Goal: Ask a question: Seek information or help from site administrators or community

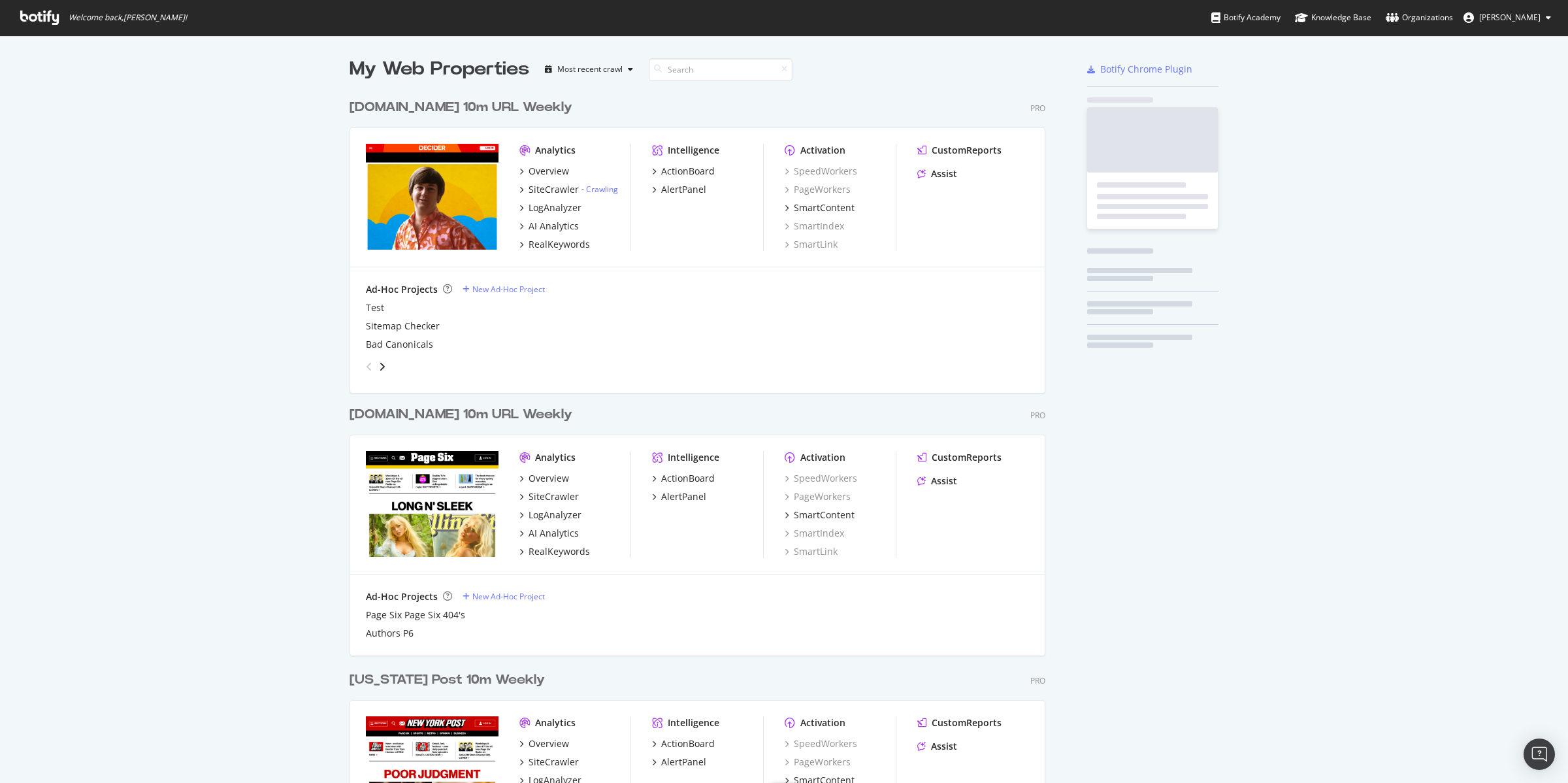
scroll to position [771, 1543]
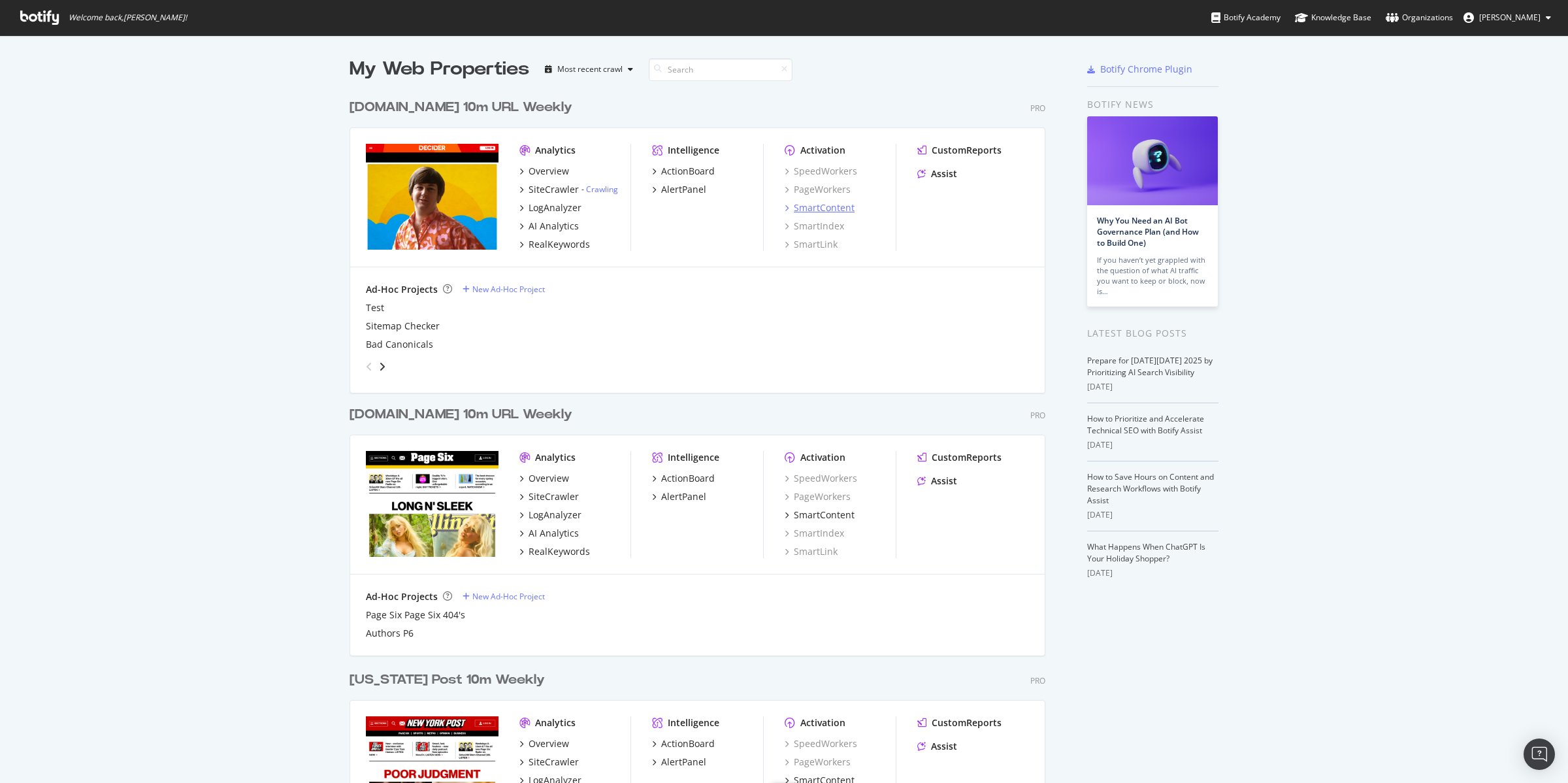
click at [817, 205] on div "SmartContent" at bounding box center [824, 208] width 61 height 13
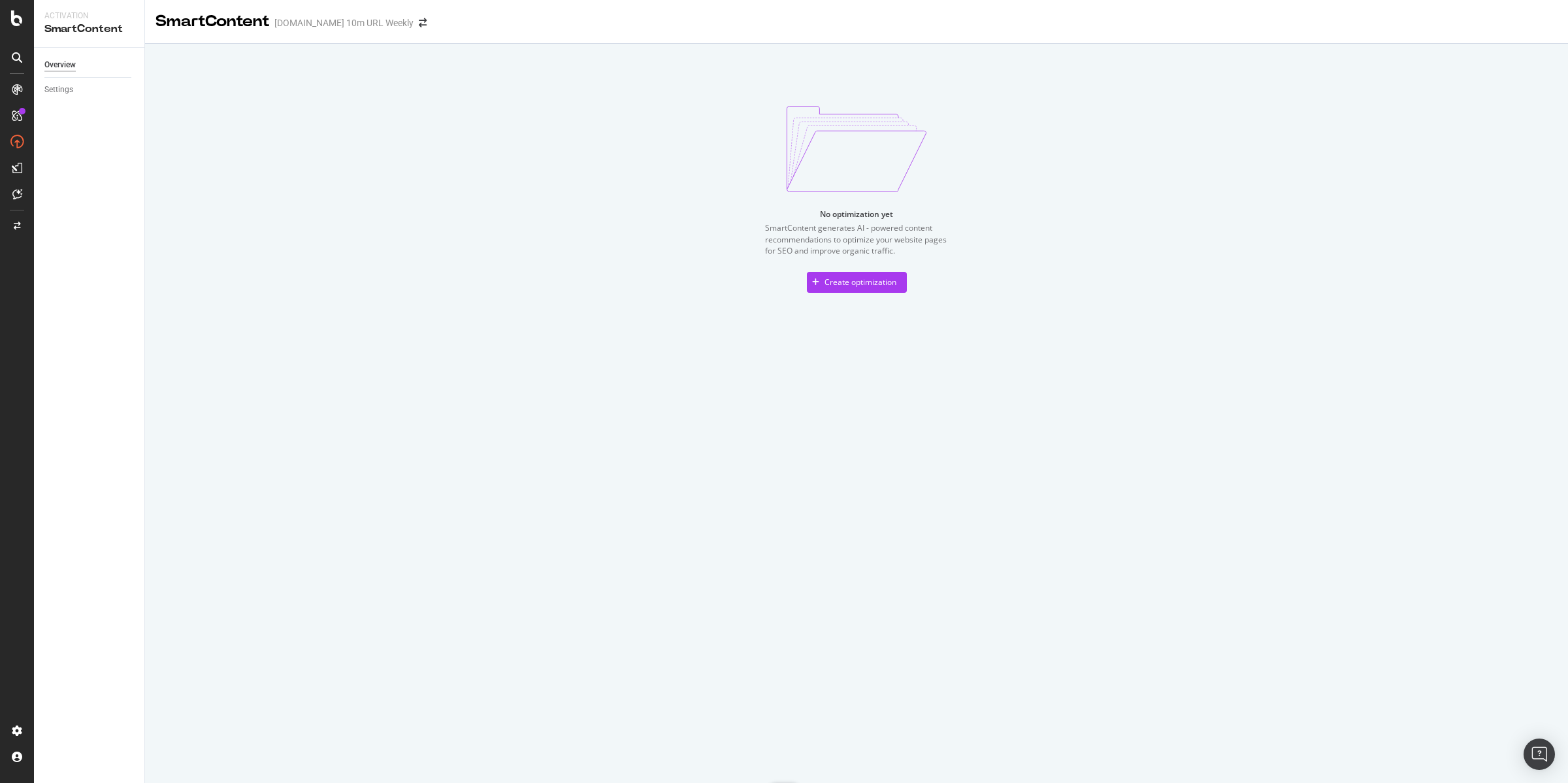
click at [77, 61] on link "Overview" at bounding box center [90, 65] width 91 height 14
click at [860, 275] on div "Create optimization" at bounding box center [852, 282] width 90 height 19
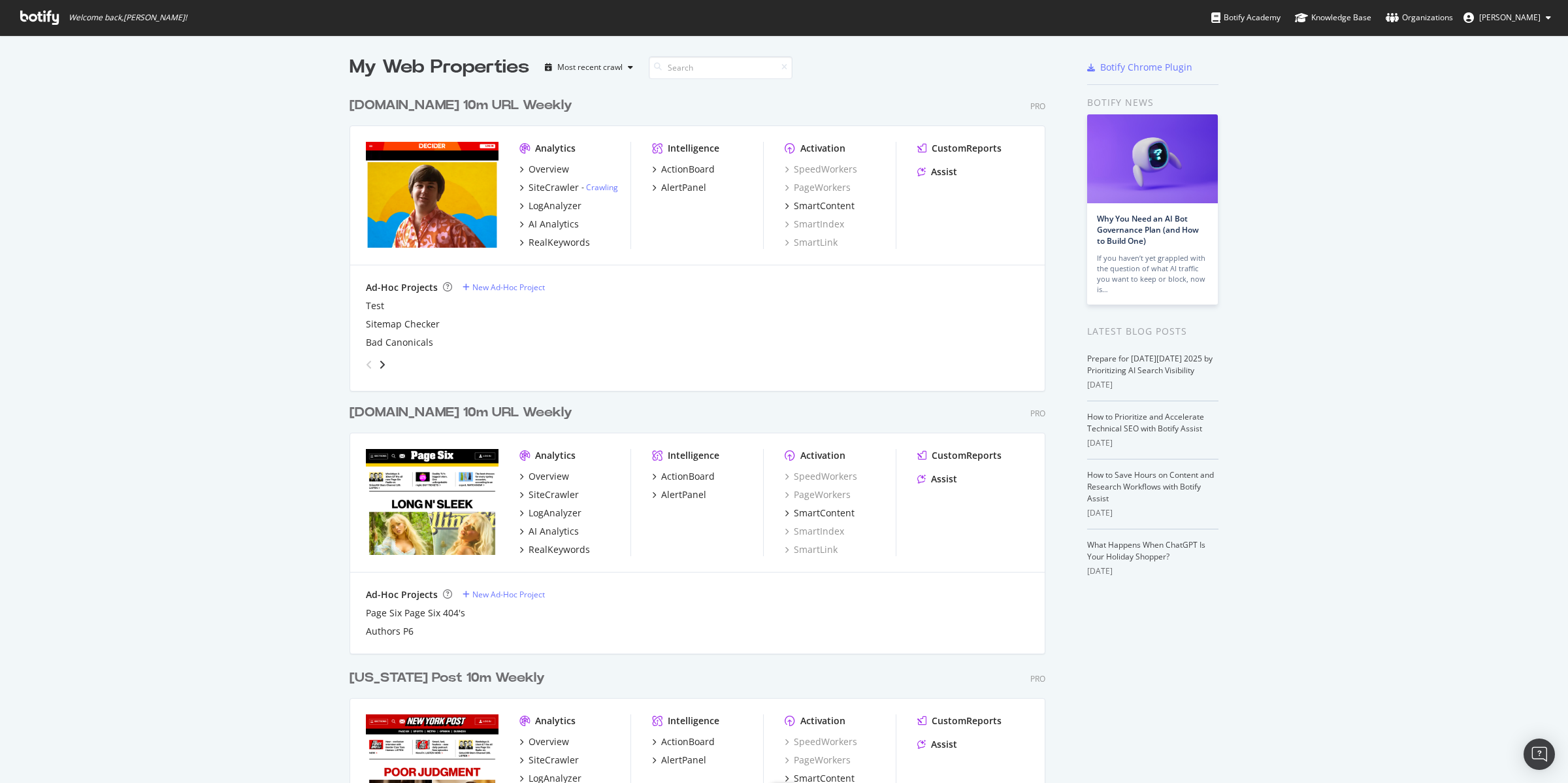
scroll to position [3, 0]
click at [978, 455] on div "CustomReports" at bounding box center [966, 455] width 70 height 13
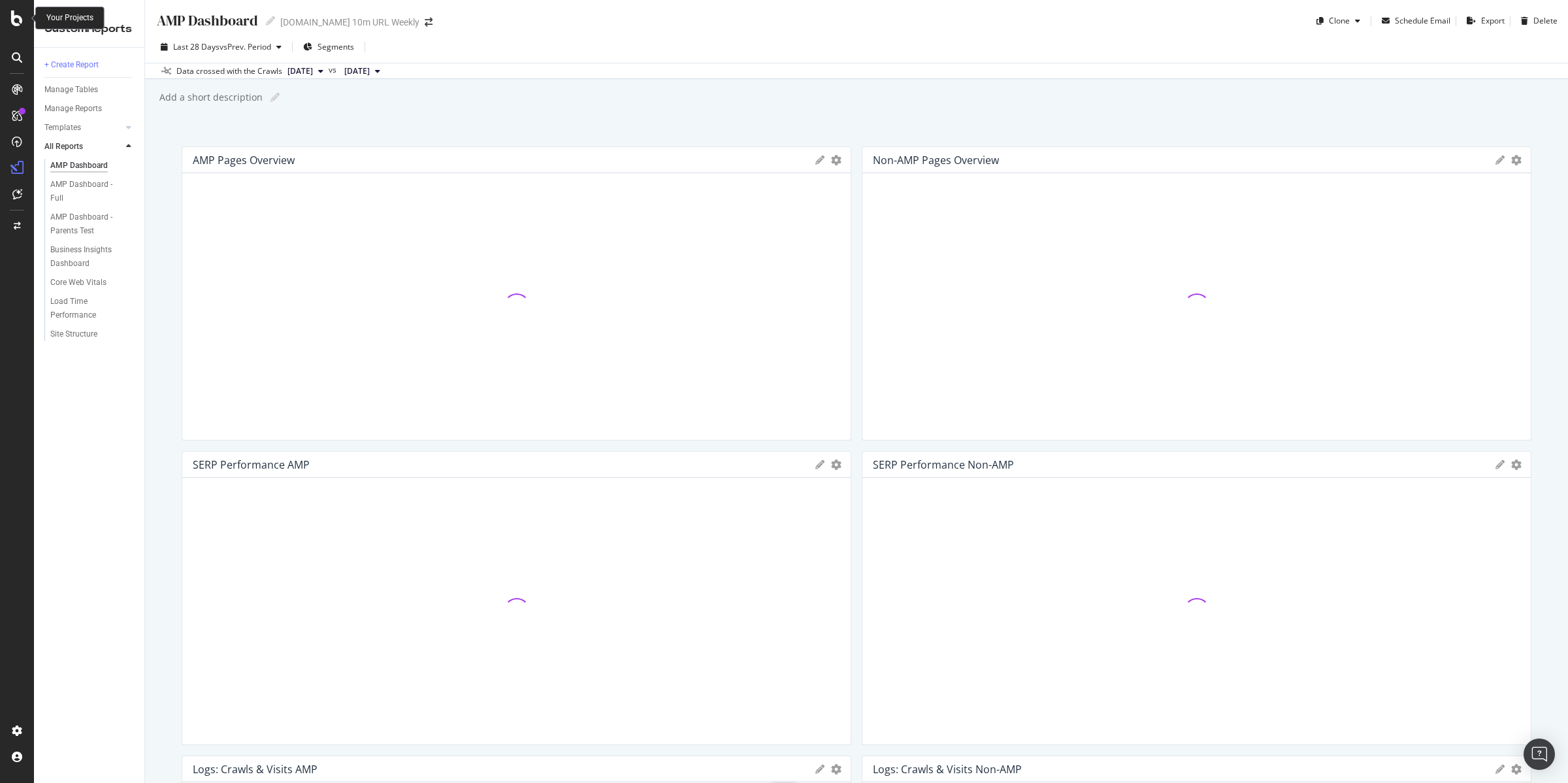
click at [11, 18] on icon at bounding box center [17, 18] width 12 height 15
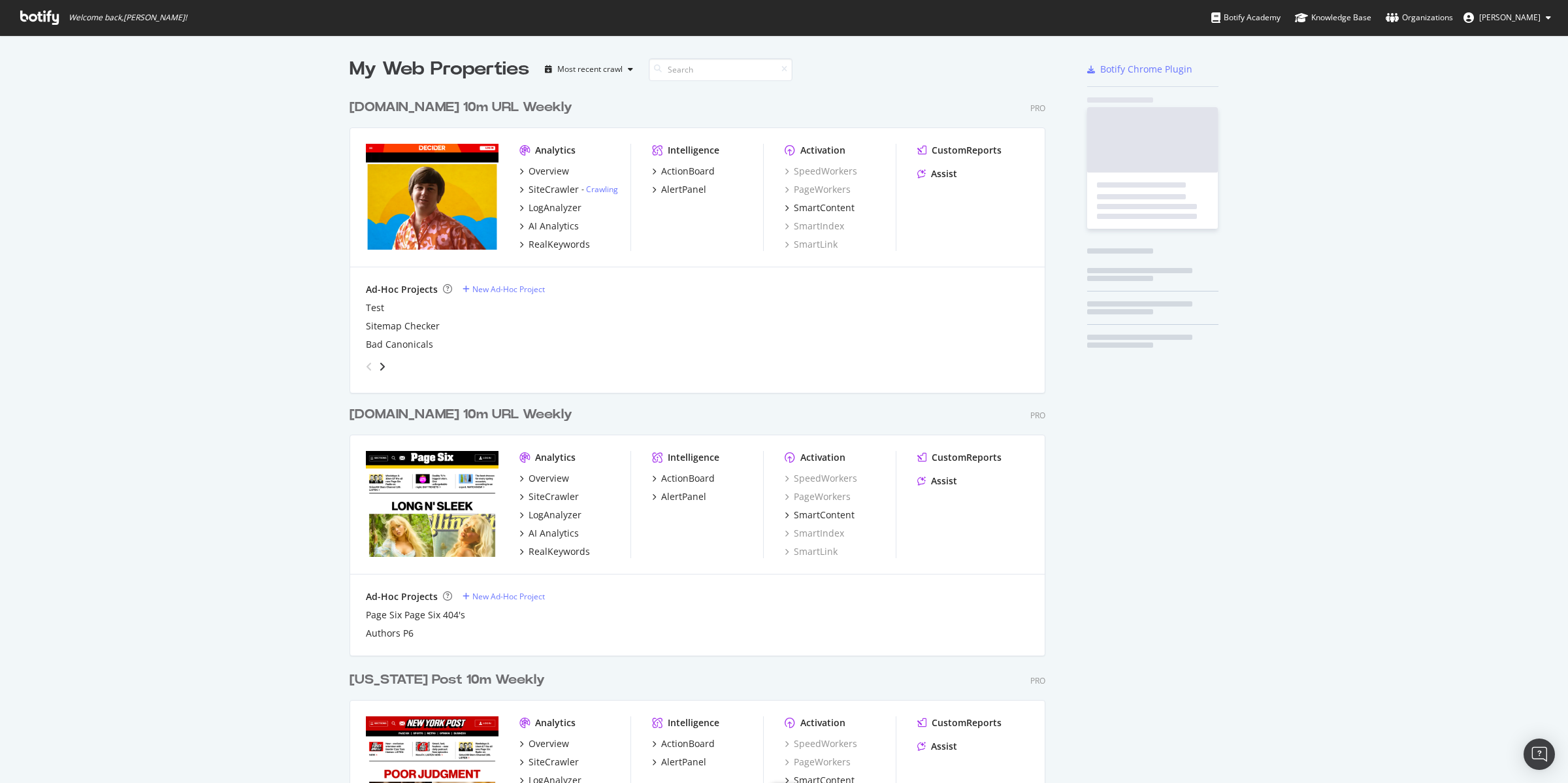
scroll to position [771, 1543]
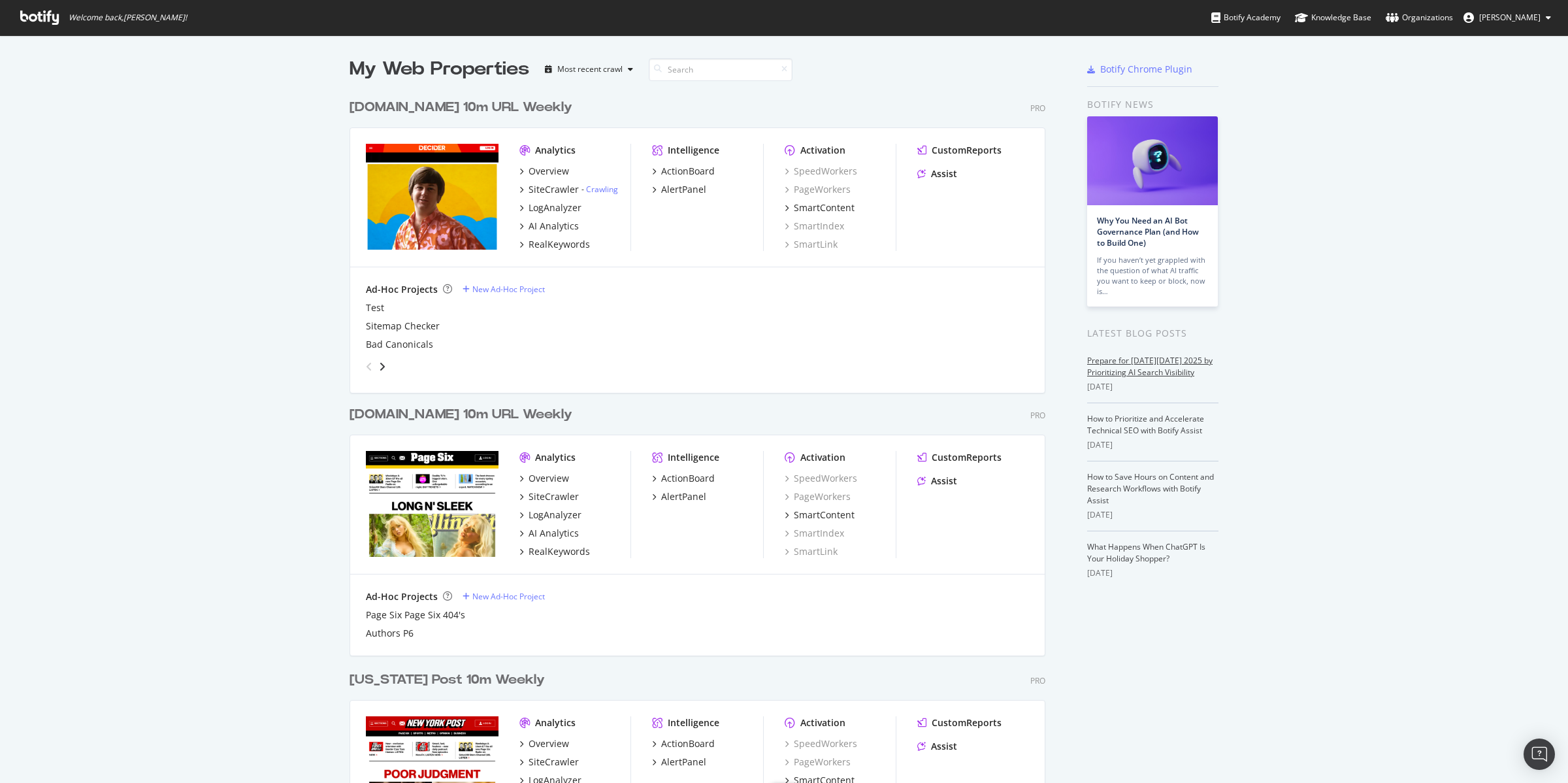
click at [1125, 370] on link "Prepare for Black Friday 2025 by Prioritizing AI Search Visibility" at bounding box center [1150, 366] width 126 height 23
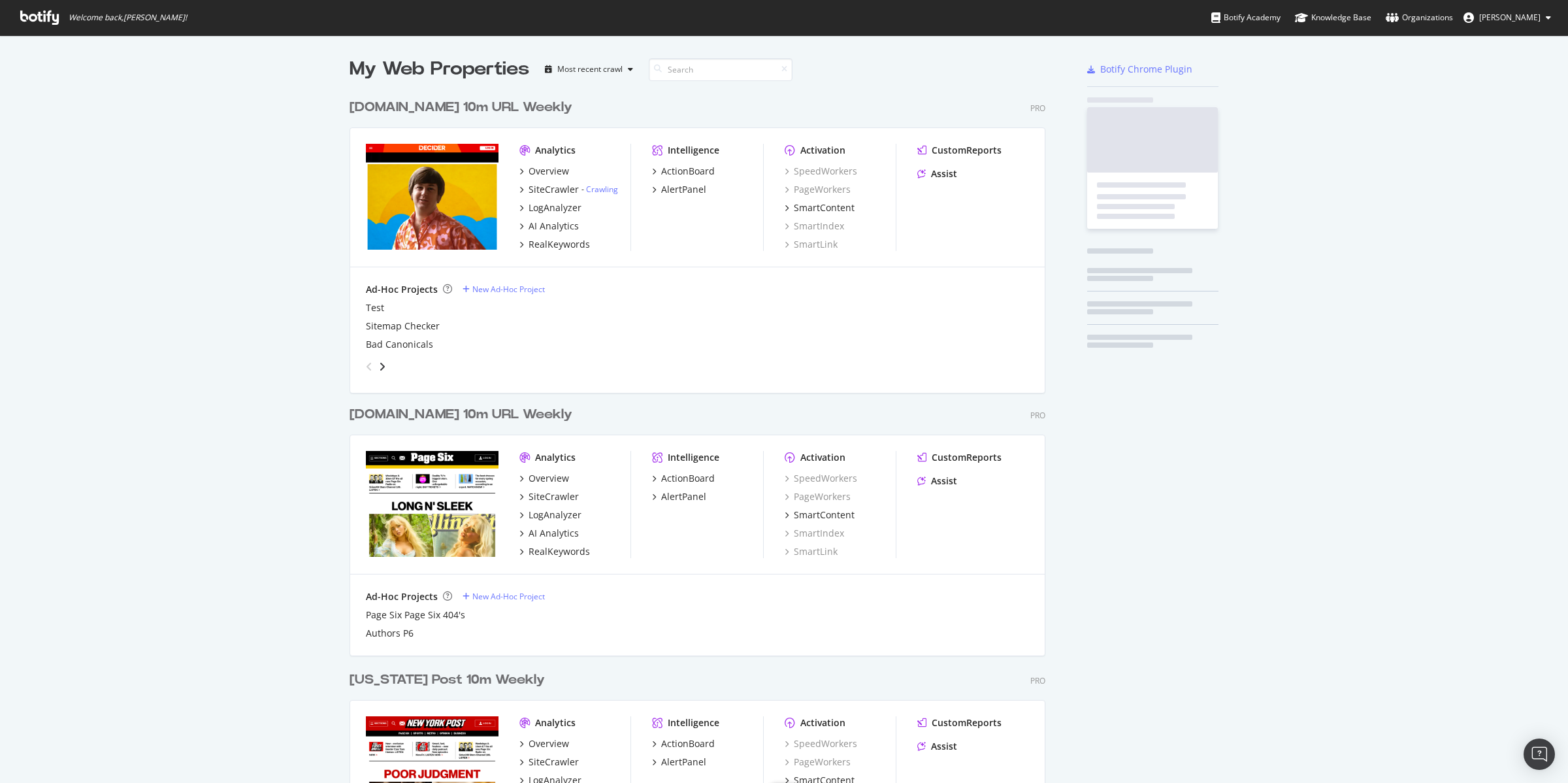
scroll to position [1553, 694]
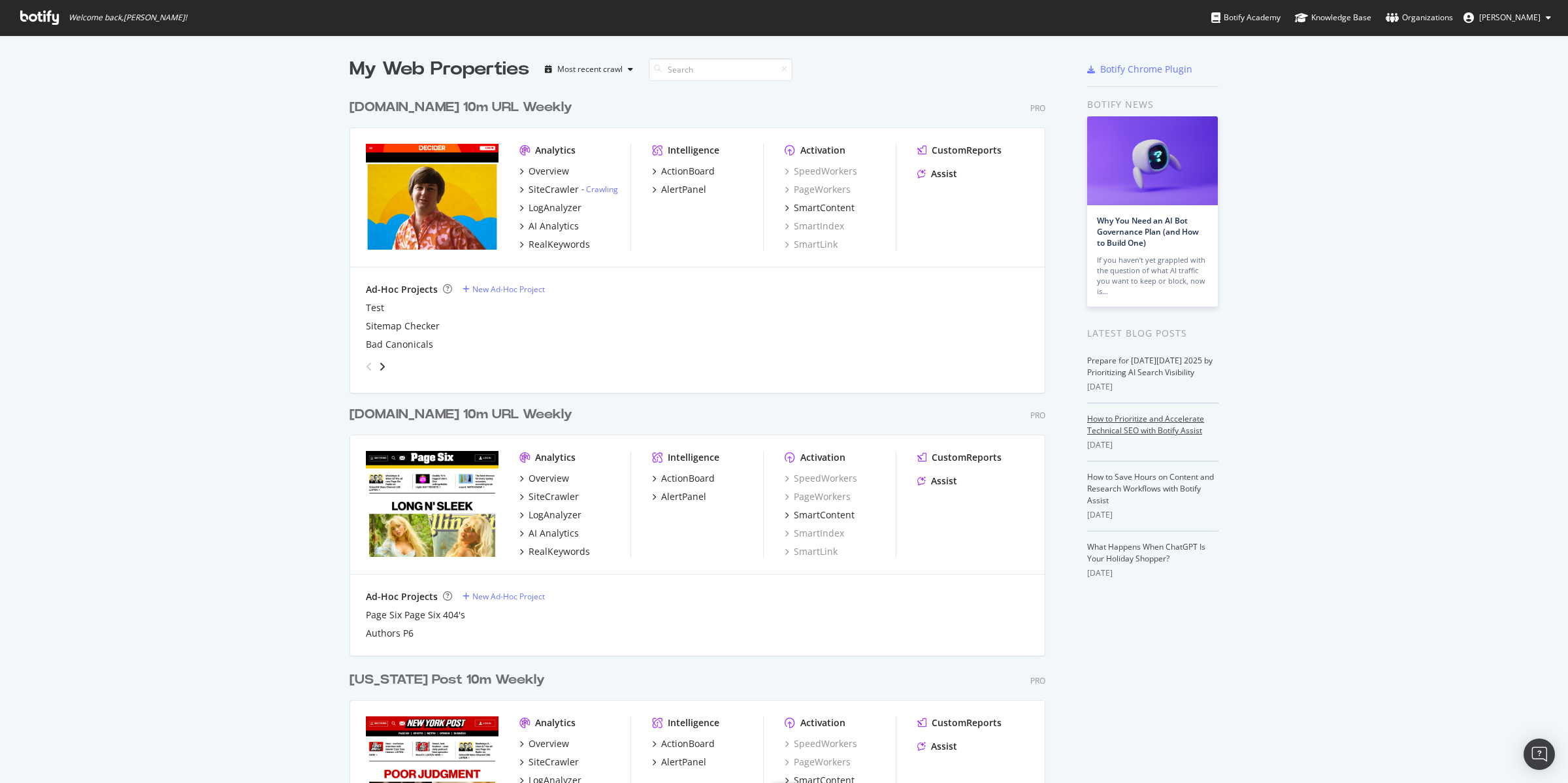
click at [1159, 433] on link "How to Prioritize and Accelerate Technical SEO with Botify Assist" at bounding box center [1145, 425] width 117 height 23
click at [944, 479] on div "Assist" at bounding box center [944, 481] width 26 height 13
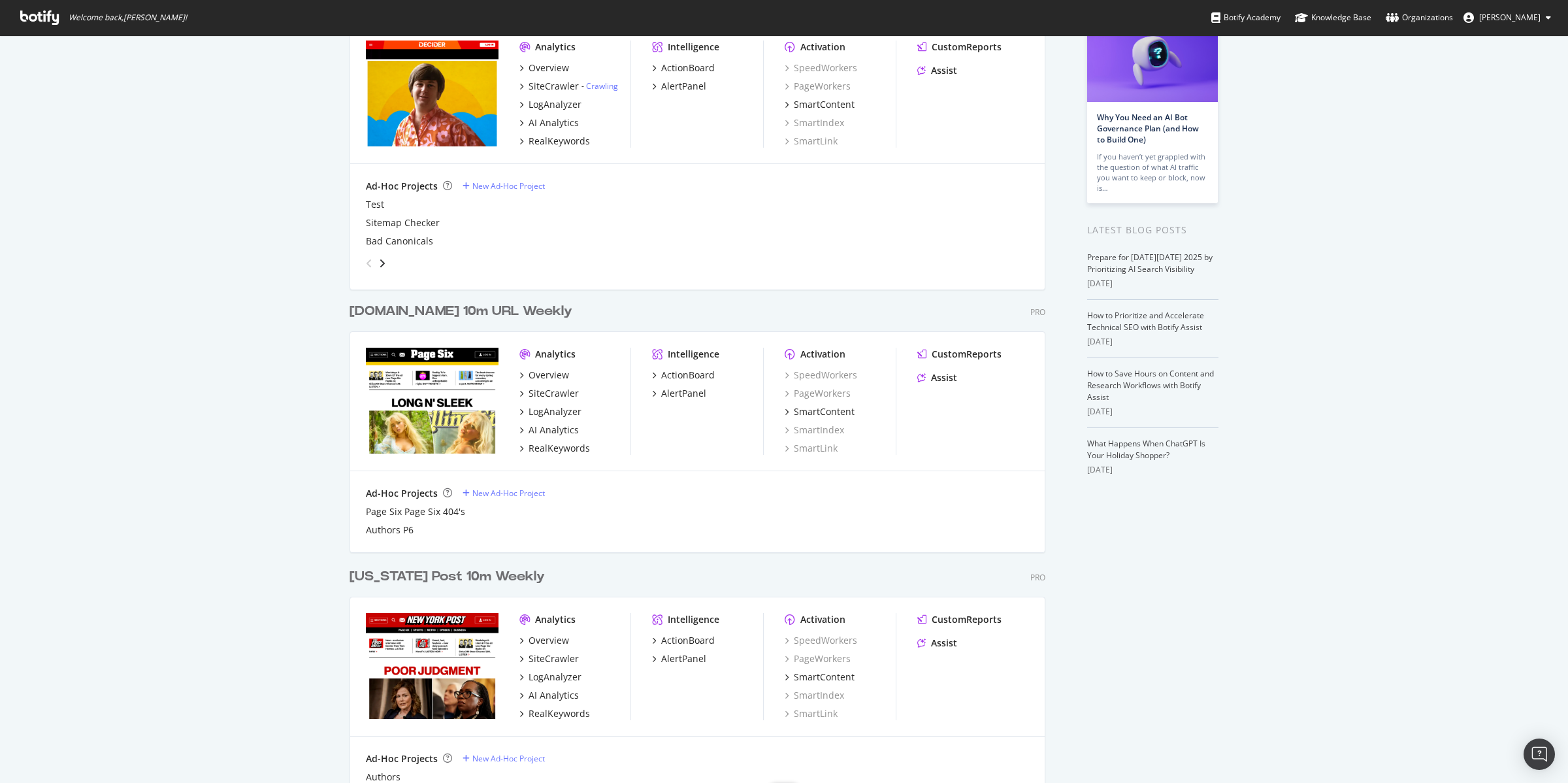
scroll to position [276, 0]
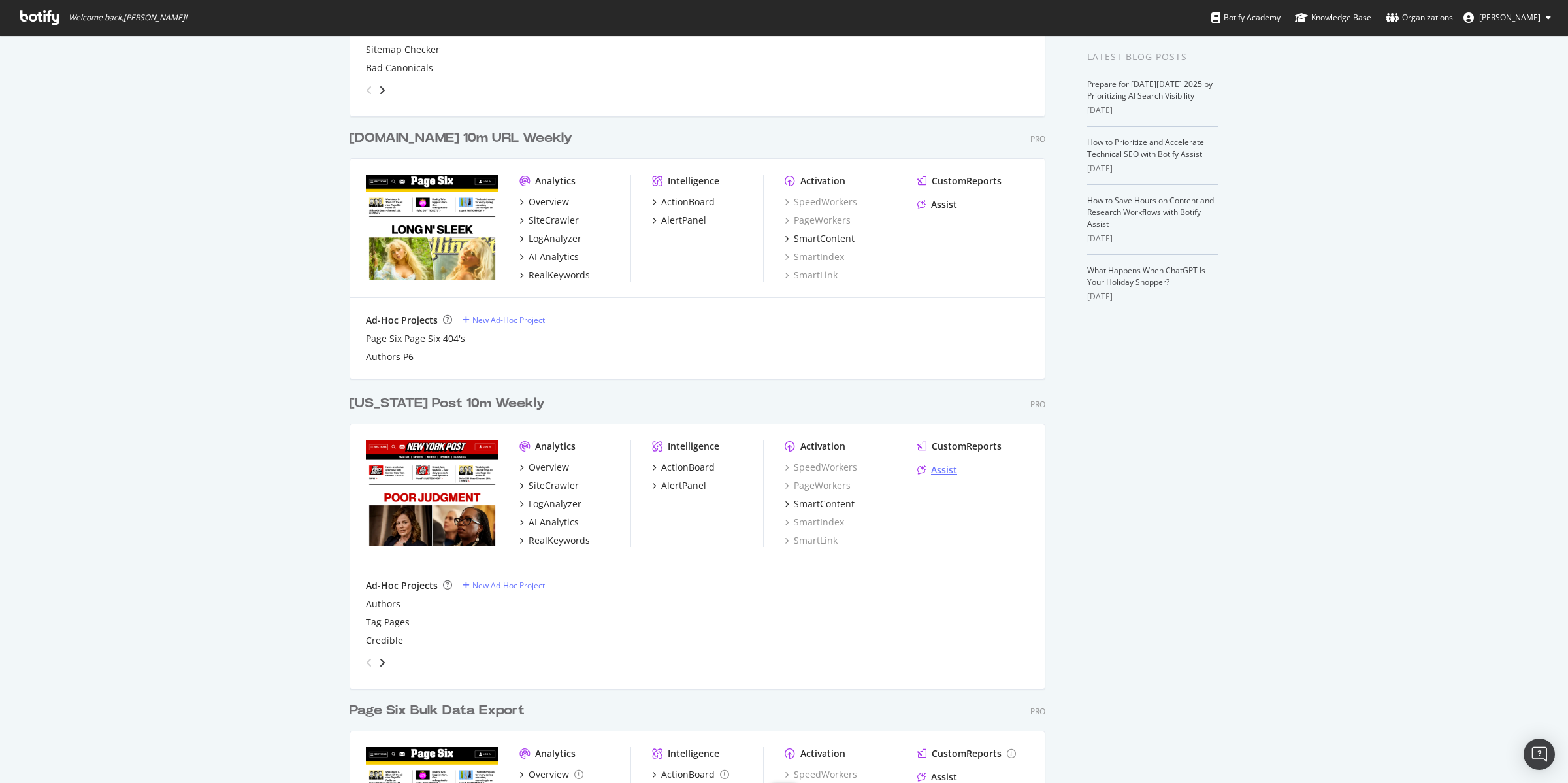
click at [931, 469] on div "Assist" at bounding box center [944, 470] width 26 height 13
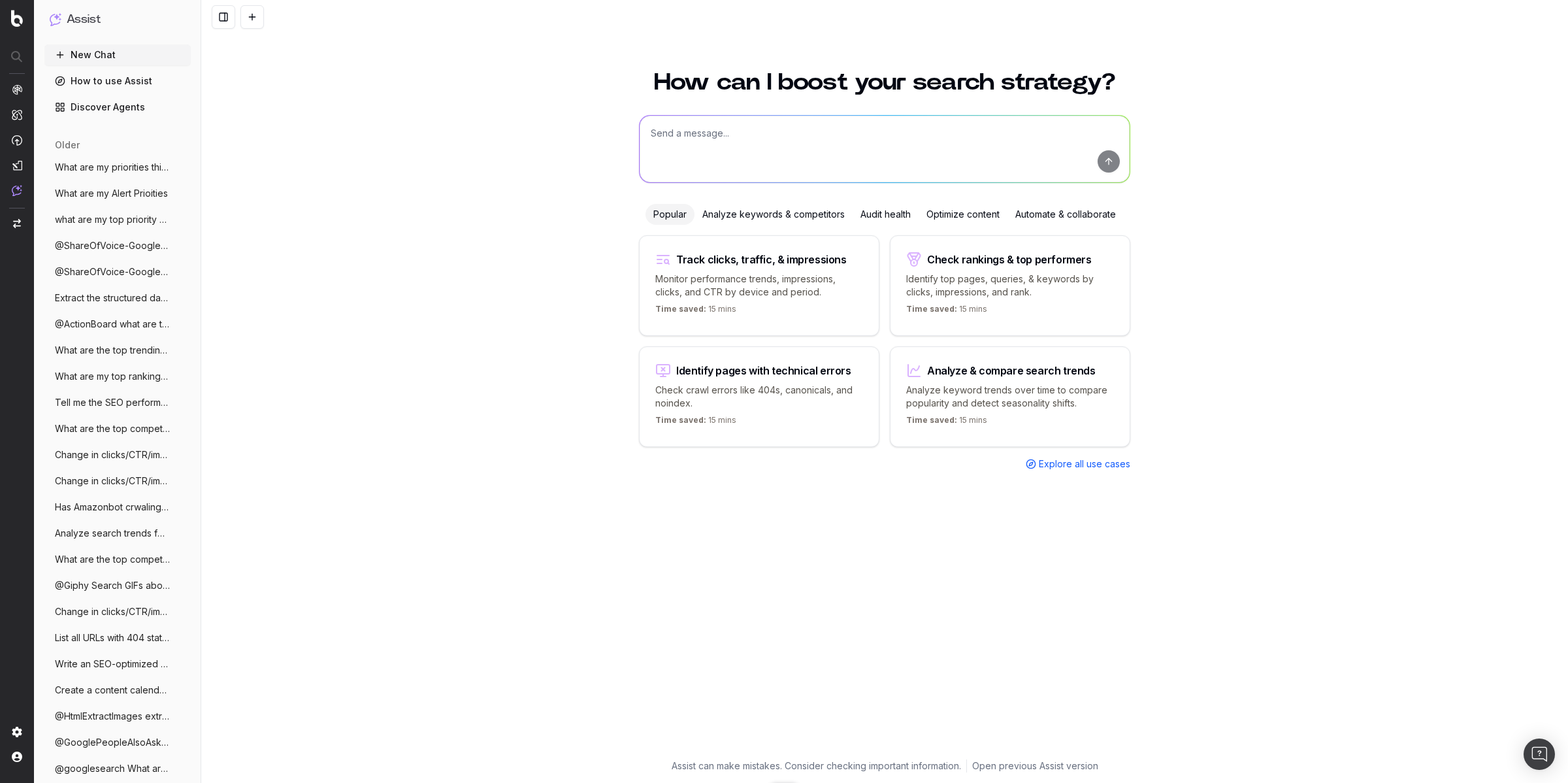
click at [102, 169] on span "What are my priorities this week?" at bounding box center [112, 167] width 115 height 13
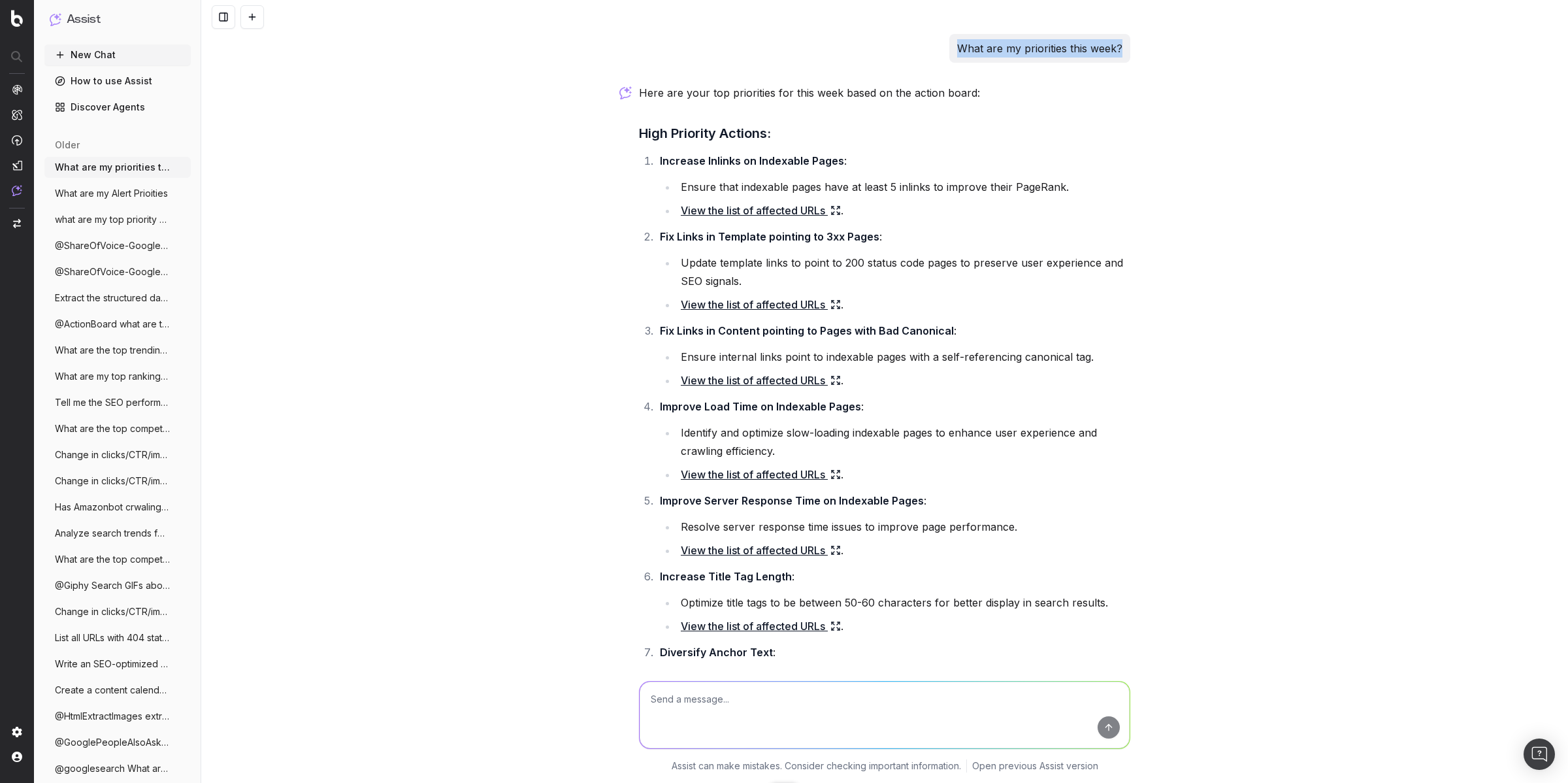
drag, startPoint x: 1123, startPoint y: 49, endPoint x: 954, endPoint y: 45, distance: 169.0
click at [954, 45] on div "What are my priorities this week?" at bounding box center [1039, 48] width 181 height 29
copy p "What are my priorities this week?"
click at [670, 697] on textarea at bounding box center [884, 715] width 490 height 67
paste textarea "What are my priorities this week?"
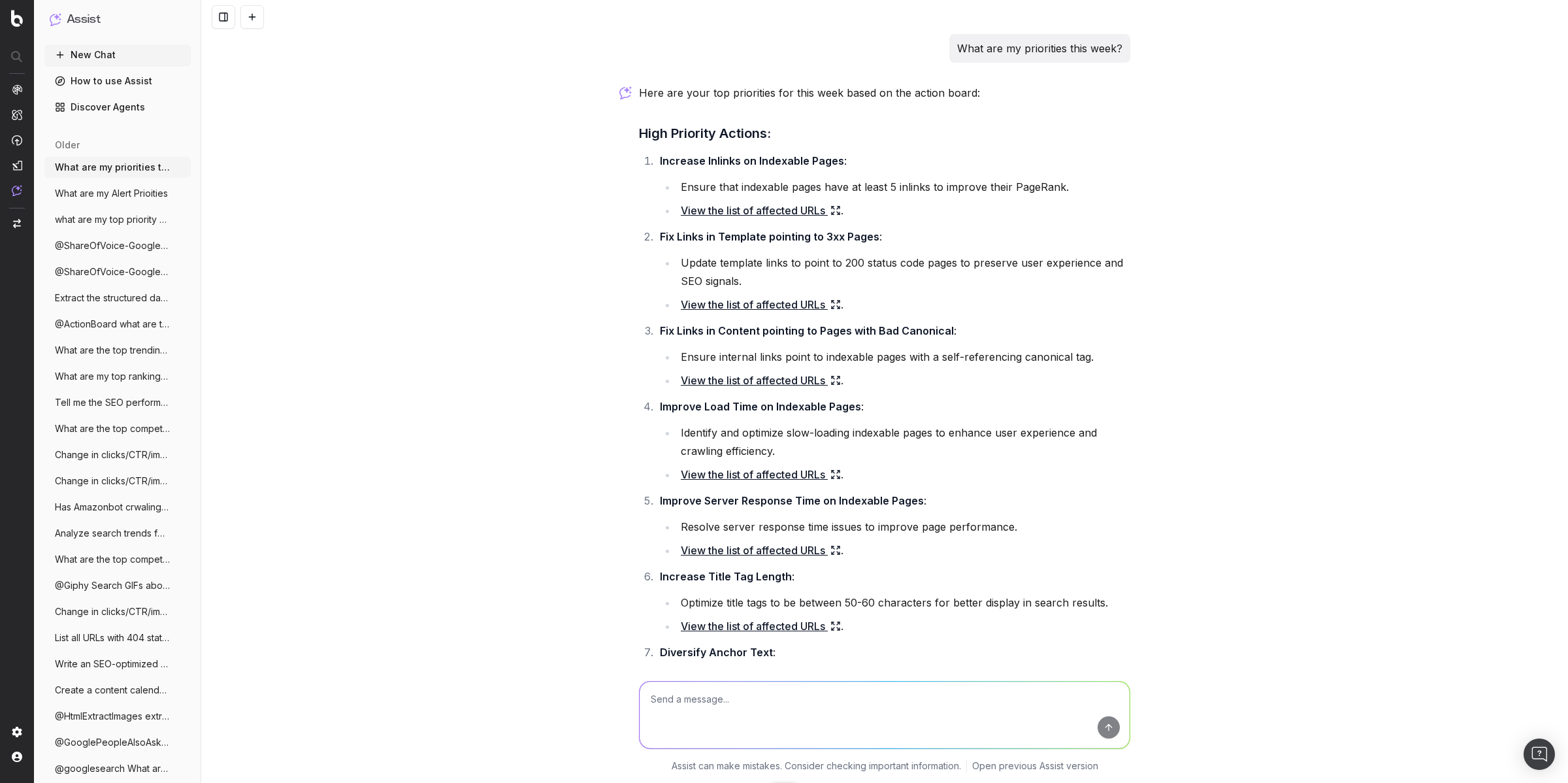
type textarea "What are my priorities this week?"
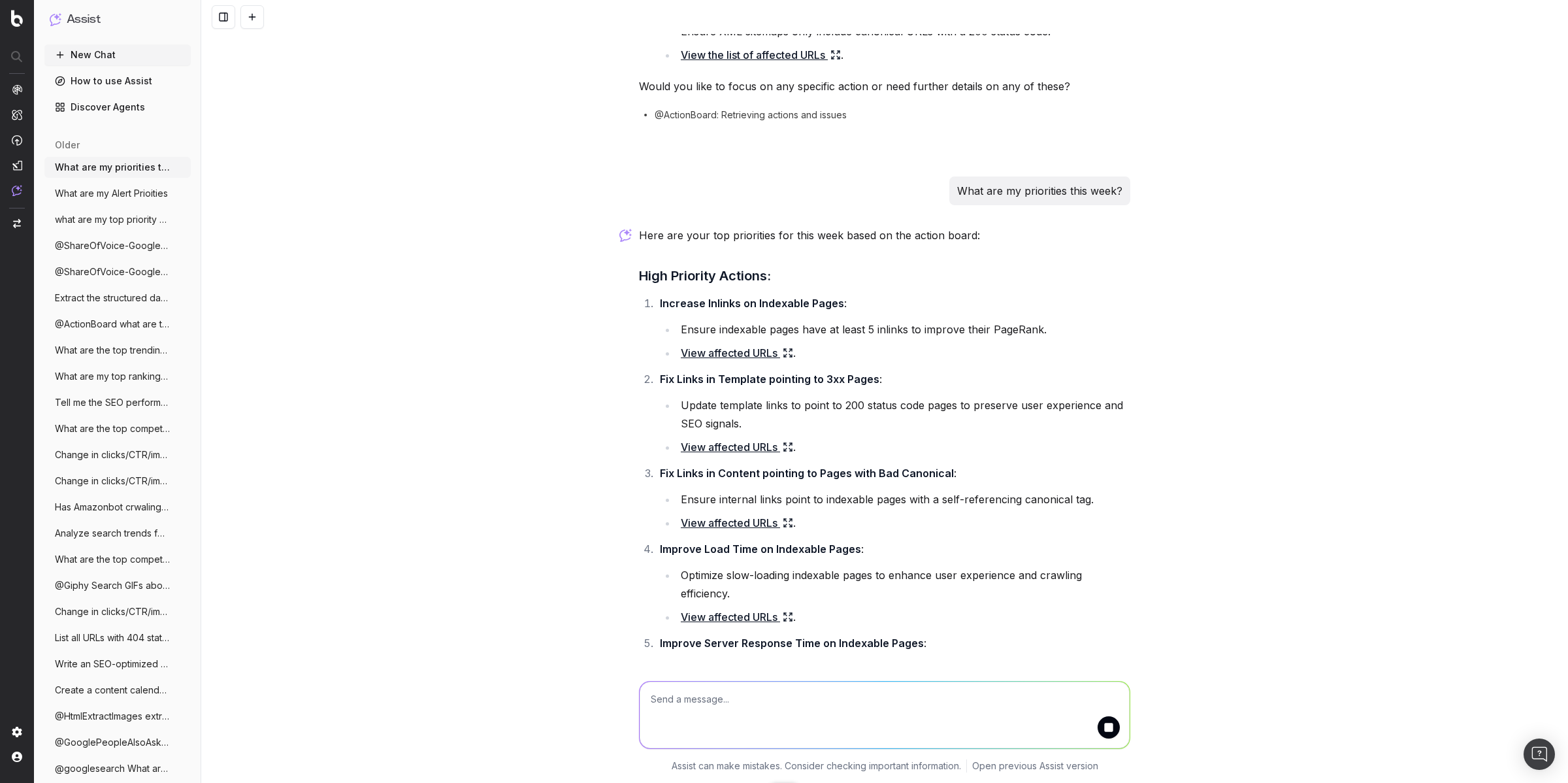
scroll to position [1385, 0]
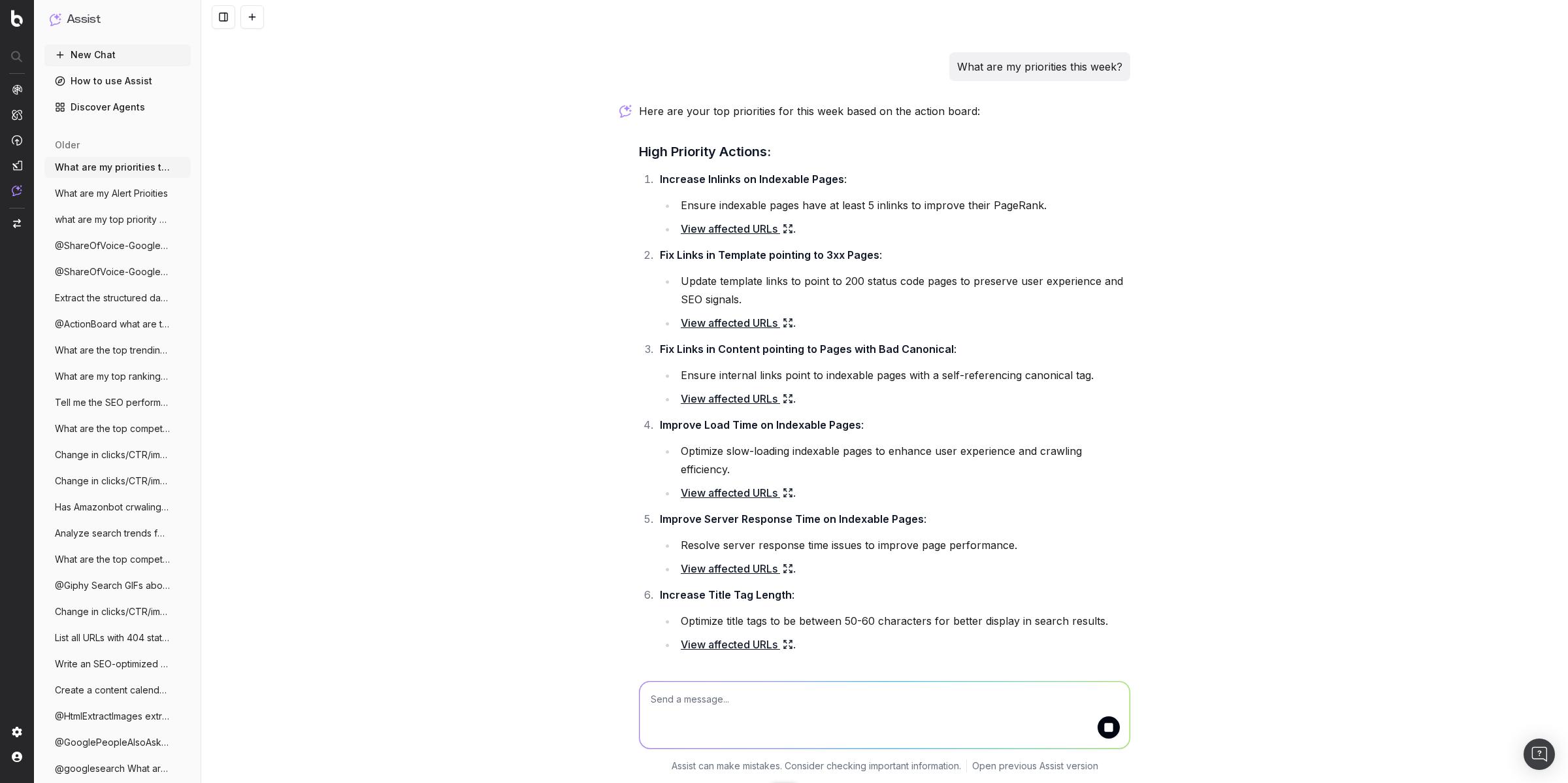
click at [698, 307] on li "Update template links to point to 200 status code pages to preserve user experi…" at bounding box center [904, 290] width 453 height 37
click at [697, 318] on link "View affected URLs" at bounding box center [737, 322] width 112 height 18
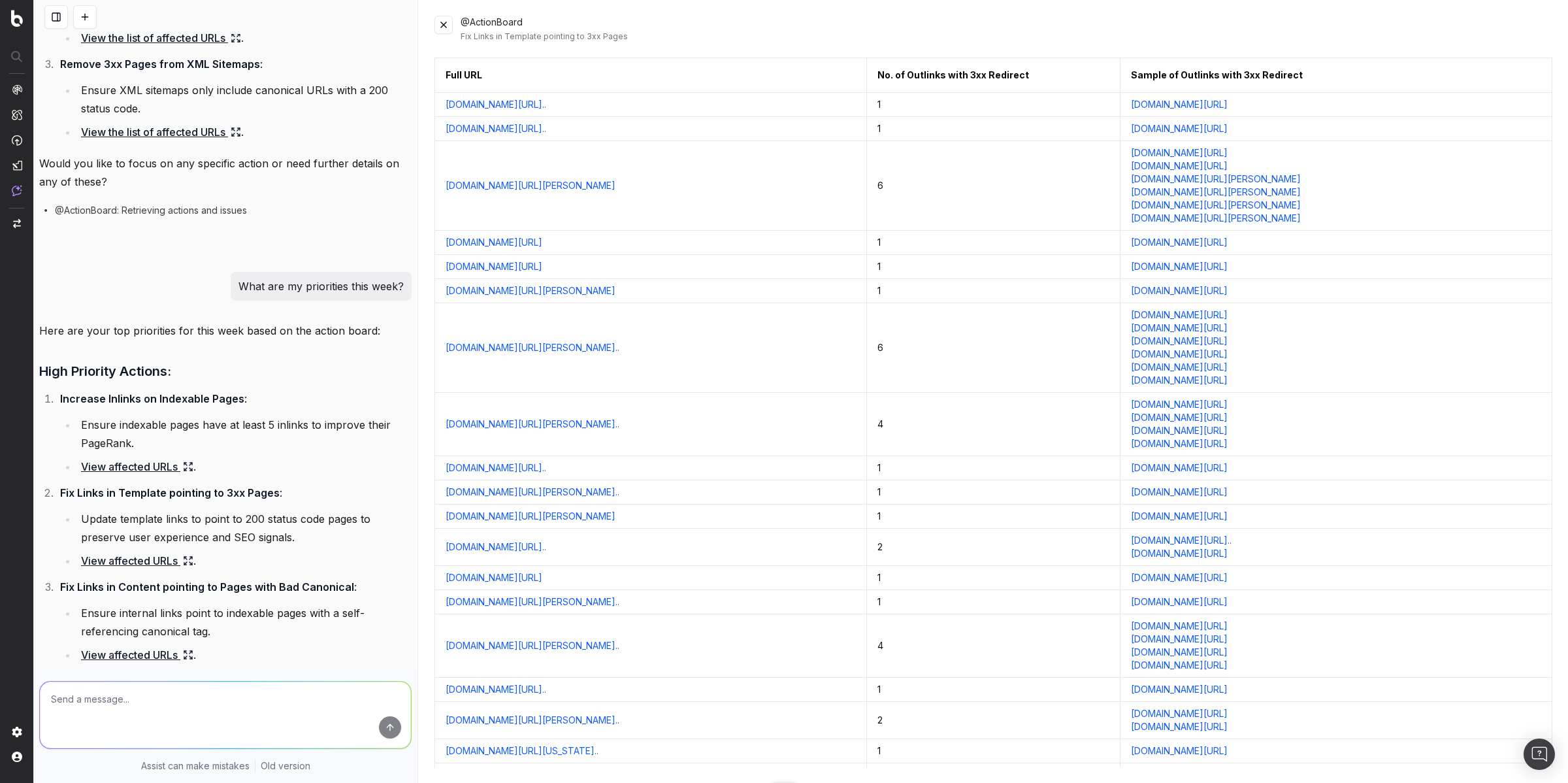
click at [546, 547] on link "nypost.com/2025/02/19/ticket-sales/the-eagles-last-ten-spher..." at bounding box center [496, 547] width 101 height 13
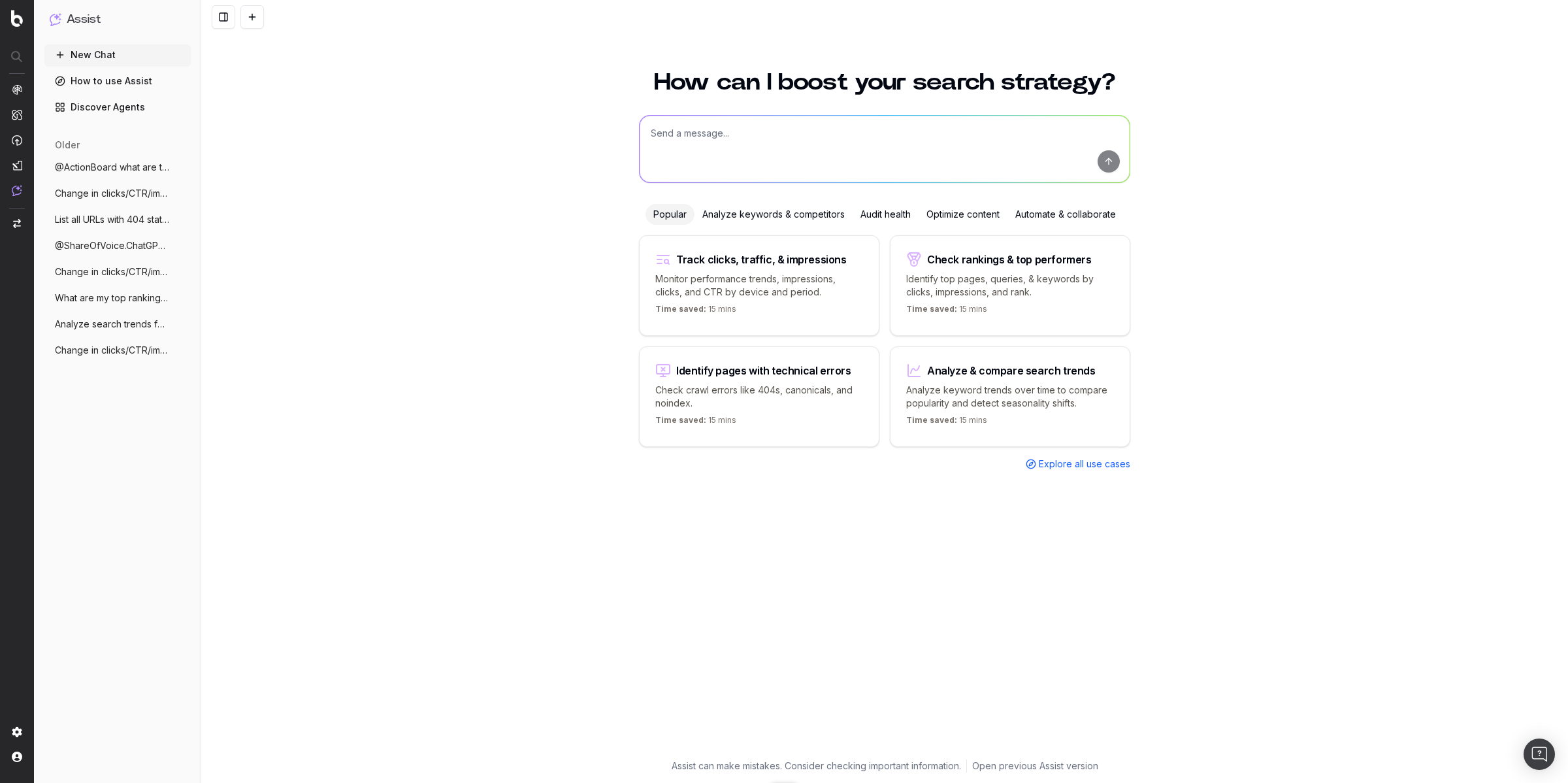
paste textarea "What are my priorities this week?"
type textarea "What are my priorities this week?"
click at [1114, 158] on button "submit" at bounding box center [1108, 161] width 22 height 22
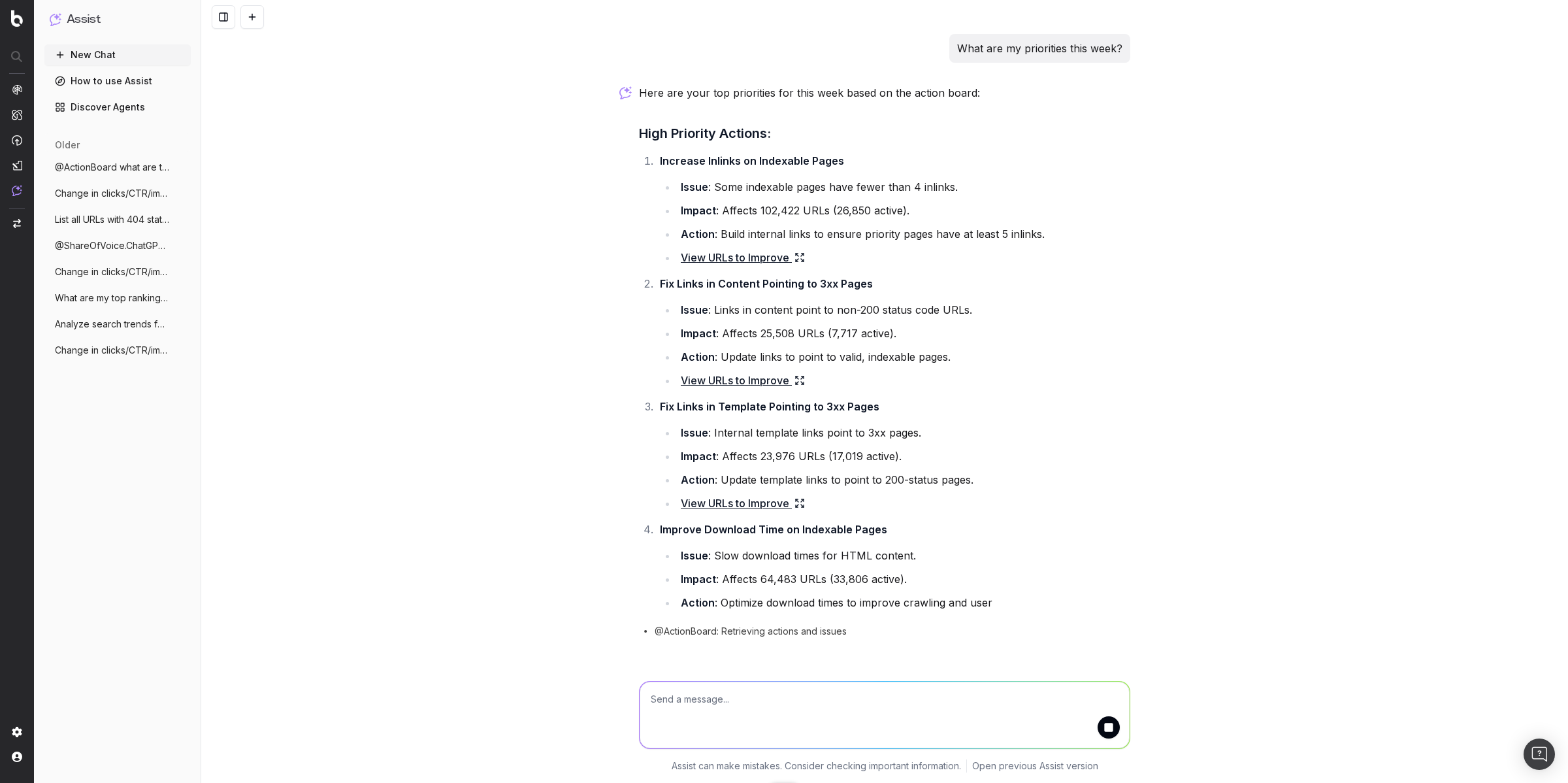
scroll to position [5, 0]
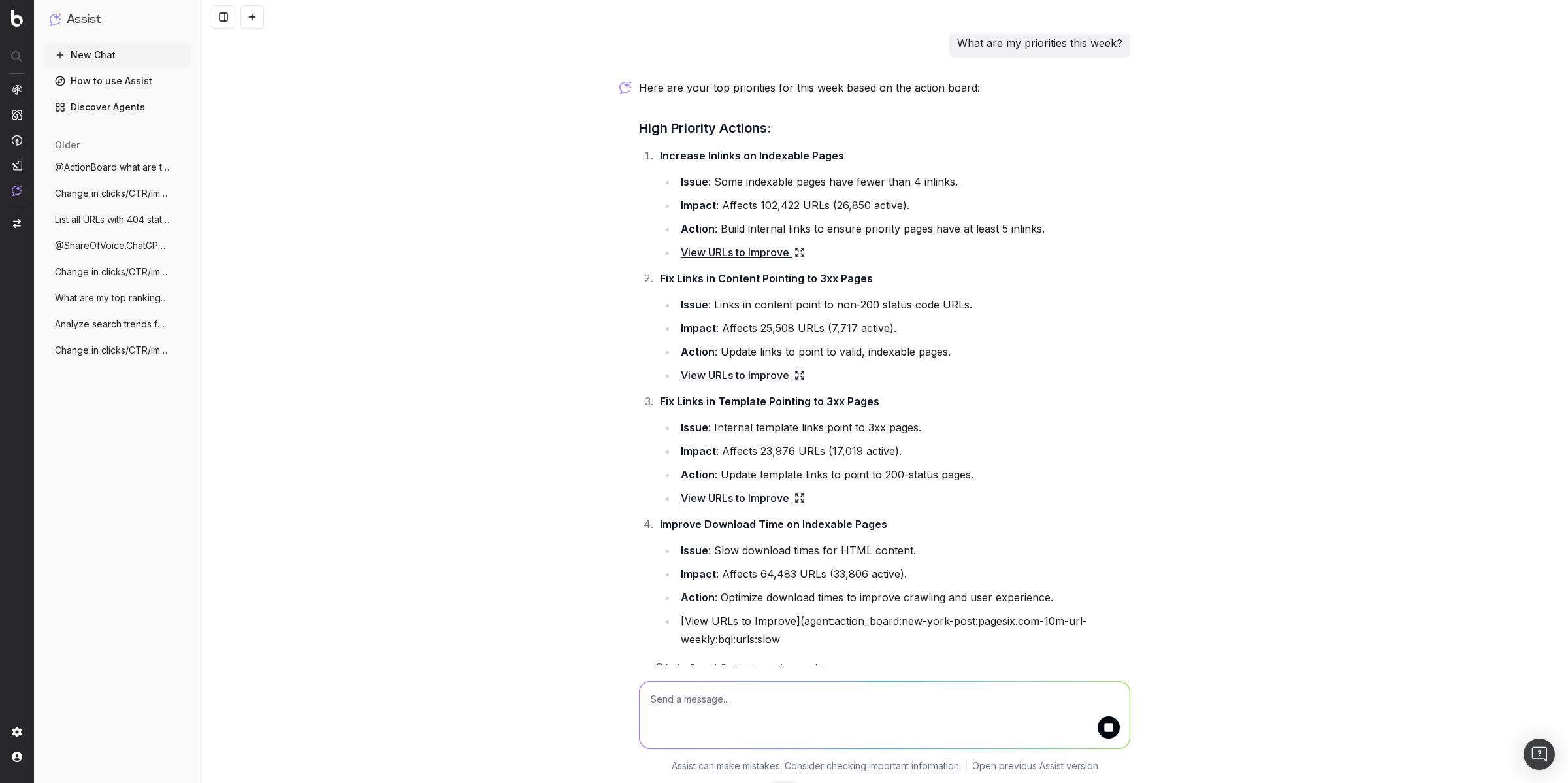
click at [757, 497] on link "View URLs to Improve" at bounding box center [743, 497] width 124 height 18
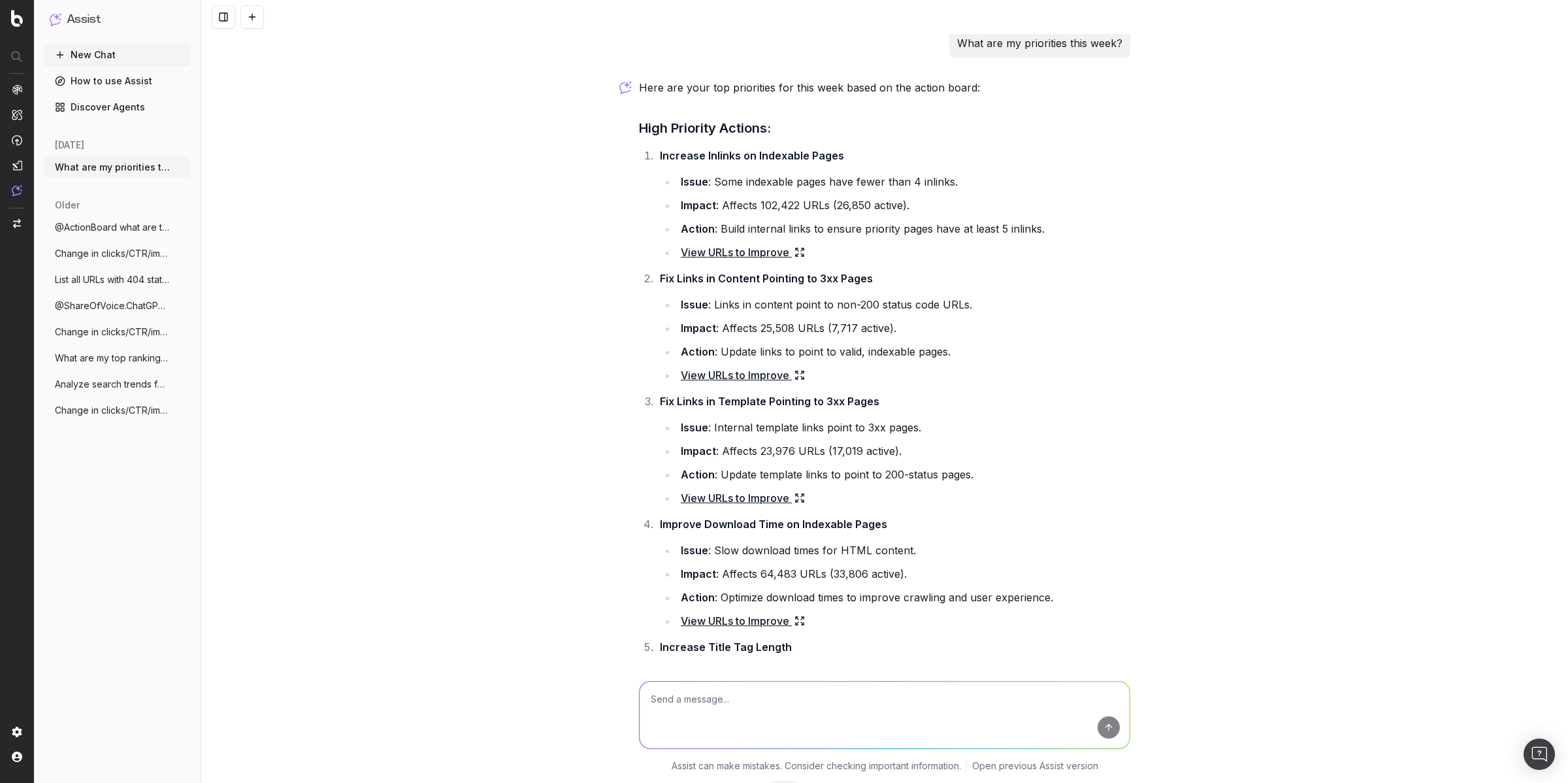
click at [745, 497] on link "View URLs to Improve" at bounding box center [743, 497] width 124 height 18
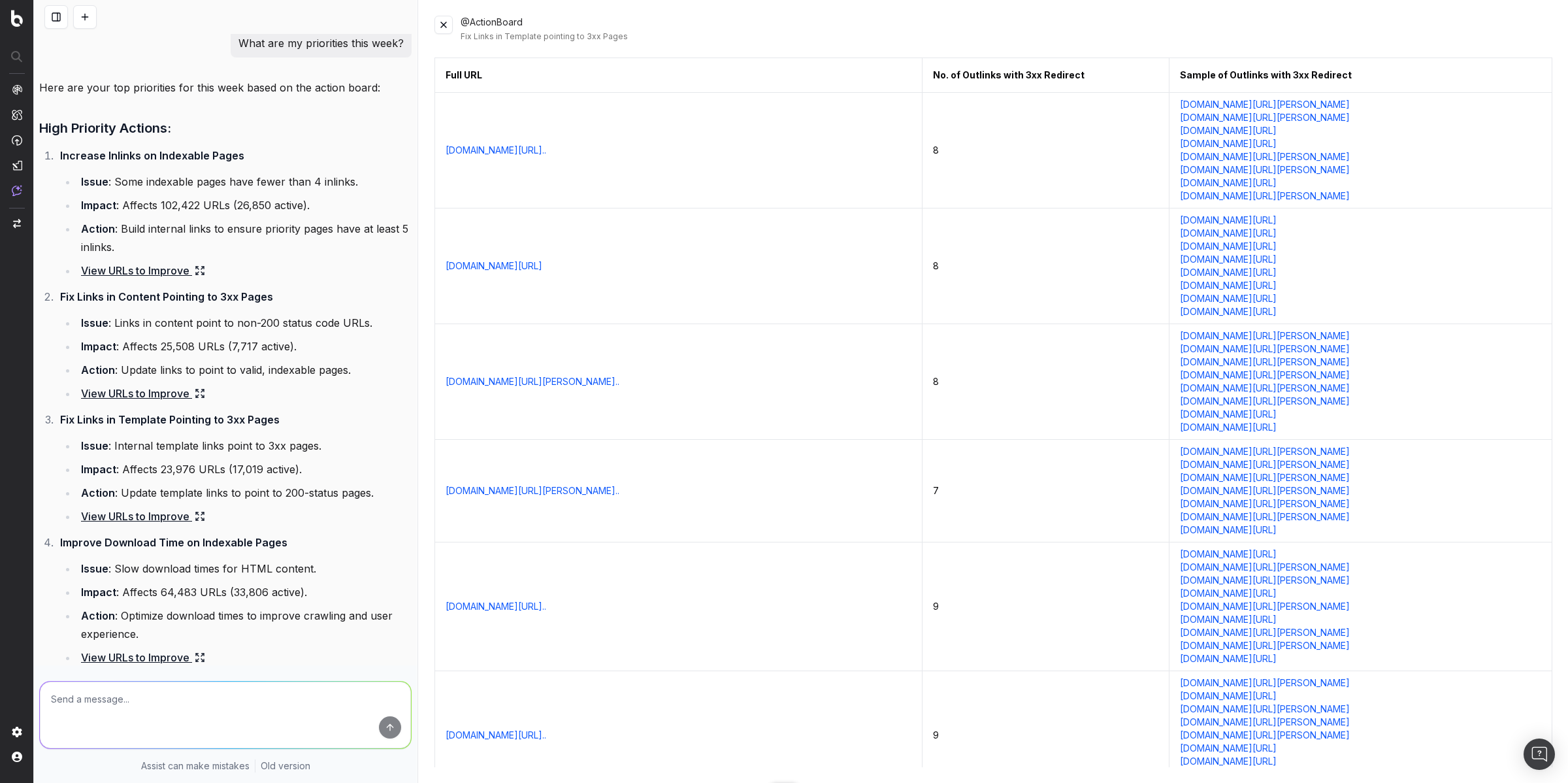
click at [1224, 506] on link "[DOMAIN_NAME][URL][PERSON_NAME]" at bounding box center [1265, 504] width 170 height 13
